Goal: Check status: Check status

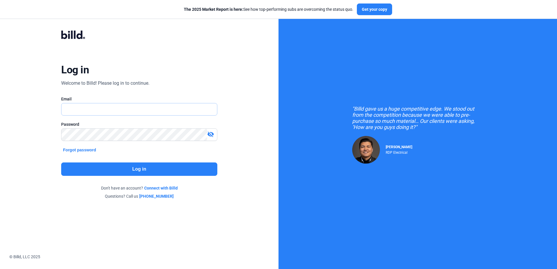
type input "caroline@pjpinstallers.com"
click at [151, 167] on button "Log in" at bounding box center [139, 169] width 156 height 13
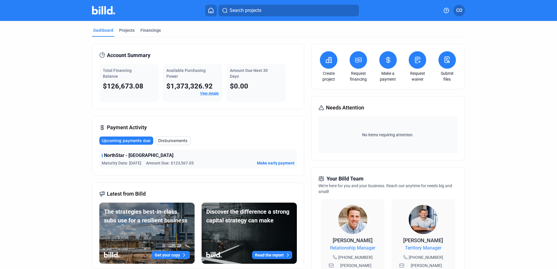
click at [208, 93] on link "View details" at bounding box center [209, 93] width 19 height 4
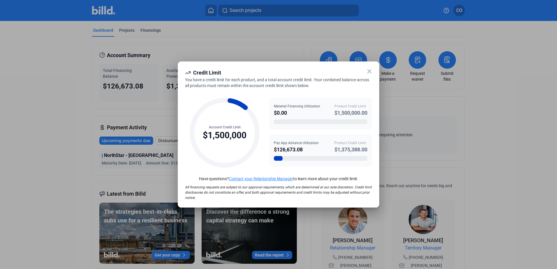
click at [370, 71] on icon at bounding box center [369, 71] width 3 height 3
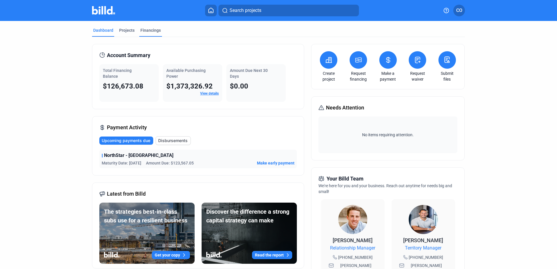
click at [146, 28] on div "Financings" at bounding box center [150, 30] width 20 height 6
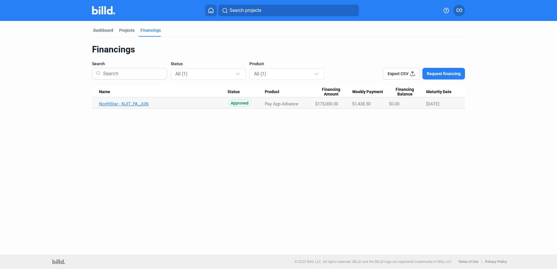
click at [130, 104] on link "NorthStar - NJIT_PA_JUN" at bounding box center [163, 103] width 128 height 5
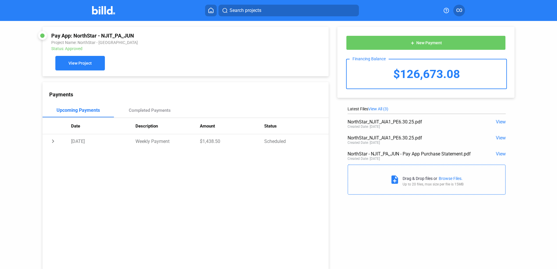
click at [80, 62] on span "View Project" at bounding box center [79, 63] width 23 height 5
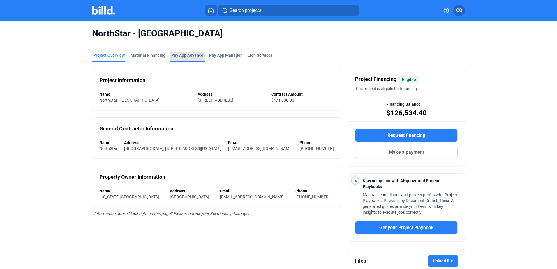
click at [185, 54] on div "Pay App Advance" at bounding box center [187, 55] width 32 height 6
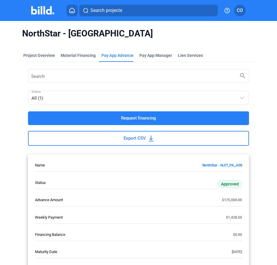
click at [134, 36] on span "NorthStar - NJIT" at bounding box center [138, 33] width 232 height 11
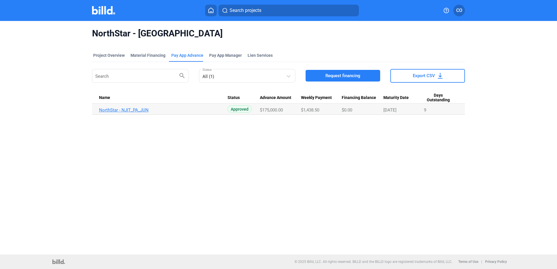
click at [137, 108] on link "NorthStar - NJIT_PA_JUN" at bounding box center [163, 109] width 128 height 5
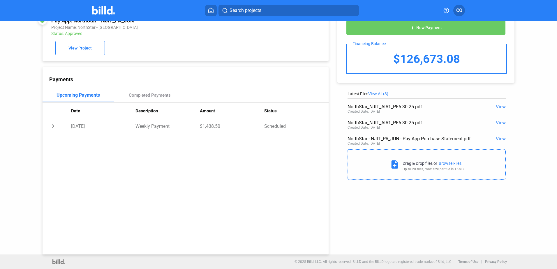
scroll to position [16, 0]
click at [499, 137] on span "View" at bounding box center [501, 139] width 10 height 6
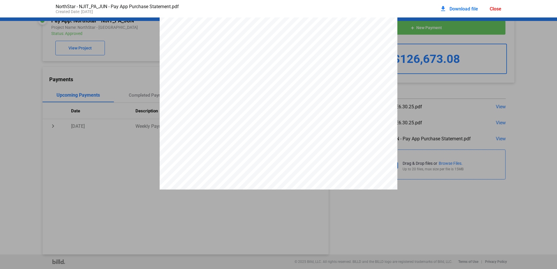
scroll to position [0, 0]
